Goal: Task Accomplishment & Management: Manage account settings

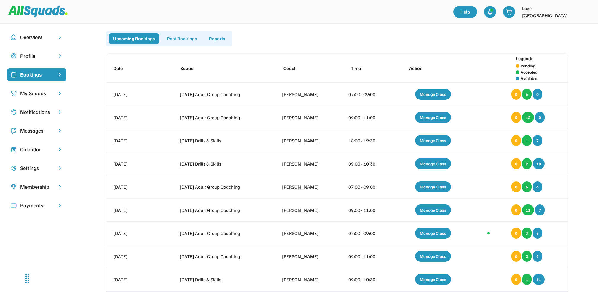
scroll to position [98, 0]
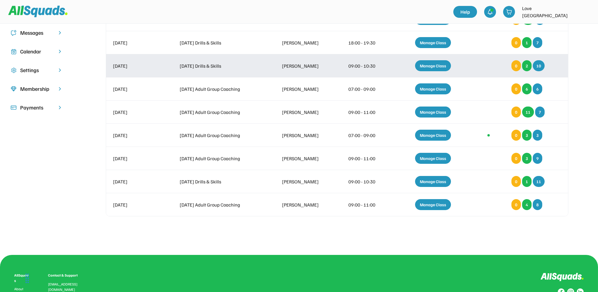
click at [423, 66] on div "Manage Class" at bounding box center [433, 65] width 36 height 11
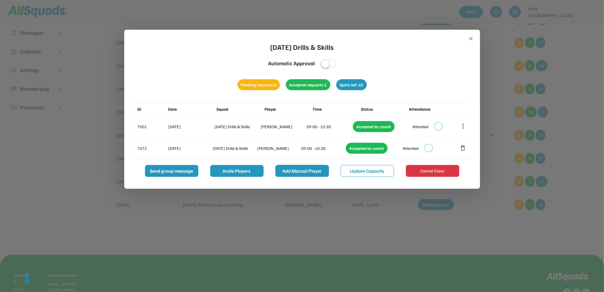
click at [313, 174] on button "Add Manual Player" at bounding box center [301, 171] width 53 height 12
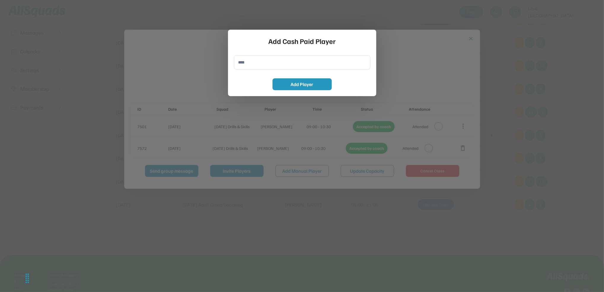
click at [250, 66] on input "input" at bounding box center [302, 62] width 136 height 14
type input "**********"
click at [296, 85] on button "Add Player" at bounding box center [301, 84] width 59 height 12
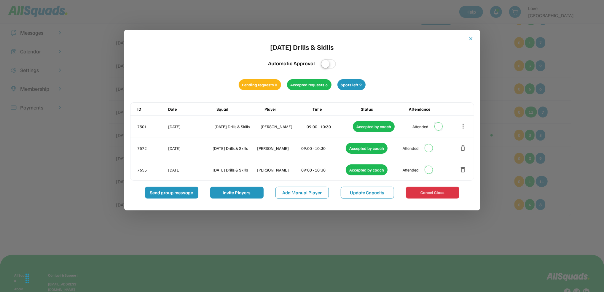
click at [473, 40] on button "close" at bounding box center [471, 39] width 6 height 6
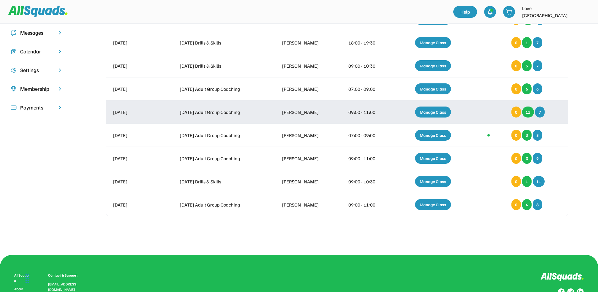
click at [438, 111] on div "Manage Class" at bounding box center [433, 111] width 36 height 11
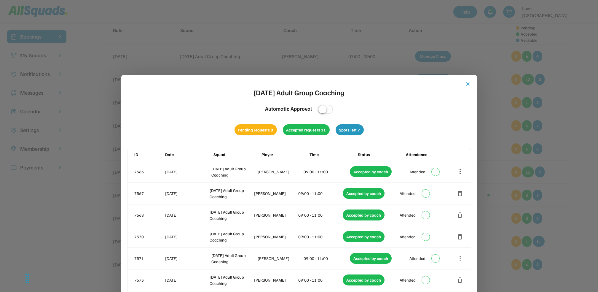
scroll to position [37, 0]
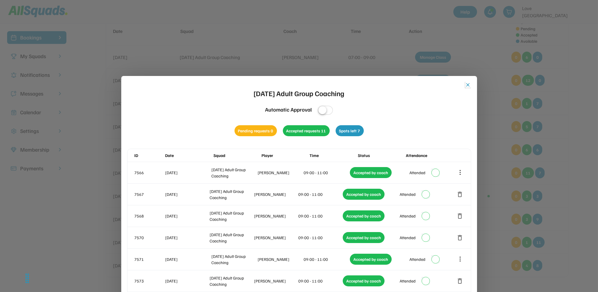
click at [469, 82] on button "close" at bounding box center [468, 85] width 6 height 6
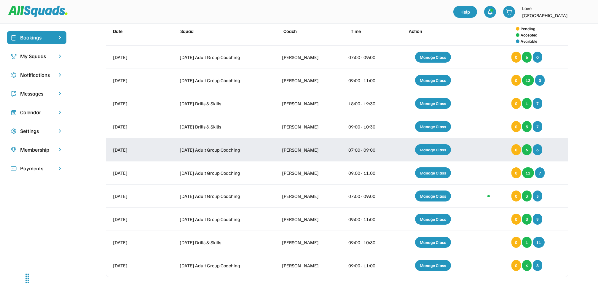
click at [424, 150] on div "Manage Class" at bounding box center [433, 149] width 36 height 11
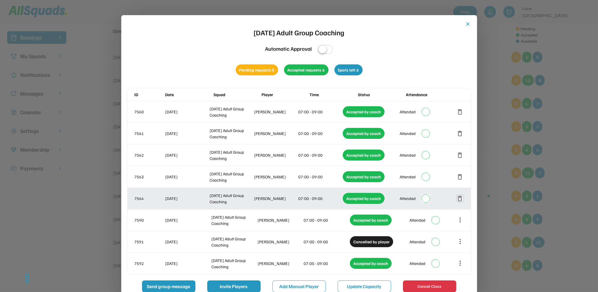
click at [461, 196] on button "delete" at bounding box center [460, 198] width 7 height 7
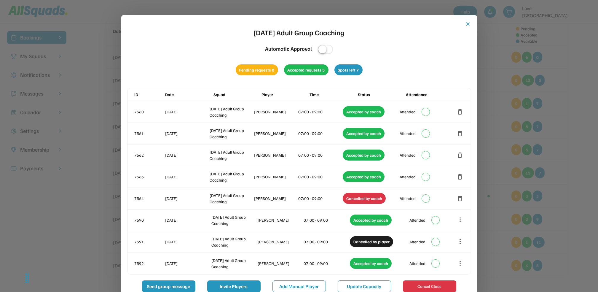
click at [466, 23] on button "close" at bounding box center [468, 24] width 6 height 6
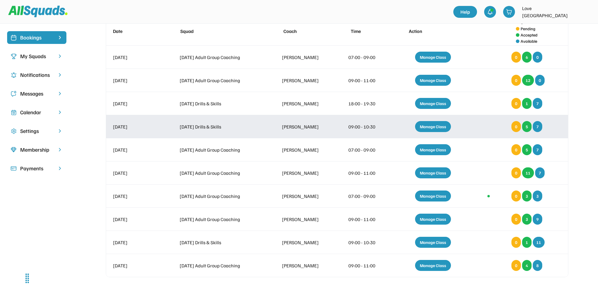
click at [434, 127] on div "Manage Class" at bounding box center [433, 126] width 36 height 11
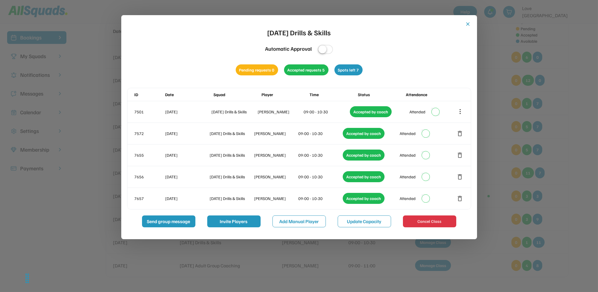
click at [580, 103] on div at bounding box center [299, 146] width 598 height 292
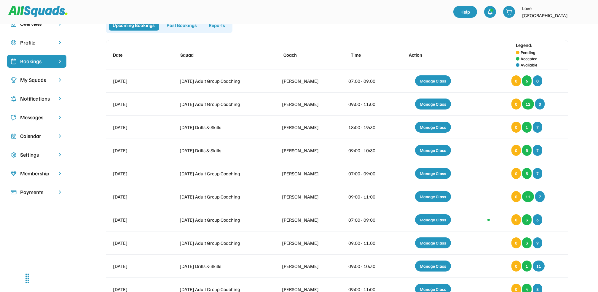
scroll to position [12, 0]
